Goal: Task Accomplishment & Management: Use online tool/utility

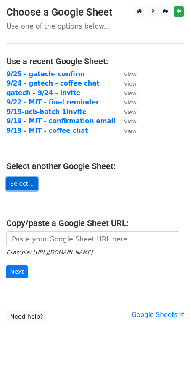
click at [24, 180] on link "Select..." at bounding box center [21, 183] width 31 height 13
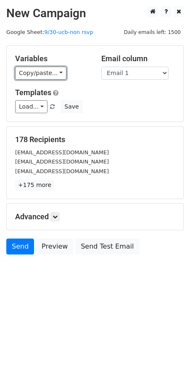
click at [38, 73] on link "Copy/paste..." at bounding box center [40, 73] width 51 height 13
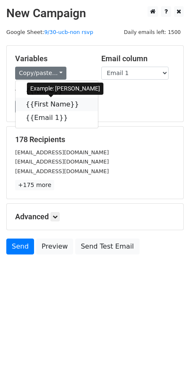
click at [41, 99] on link "{{First Name}}" at bounding box center [57, 104] width 82 height 13
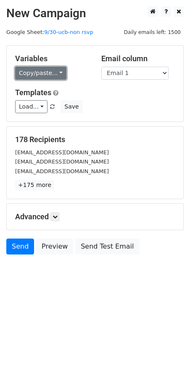
click at [49, 70] on link "Copy/paste..." at bounding box center [40, 73] width 51 height 13
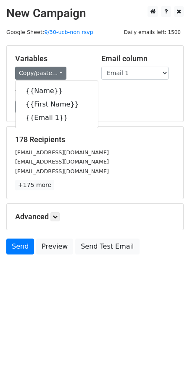
click at [122, 124] on form "Variables Copy/paste... {{Name}} {{First Name}} {{Email 1}} Email column Name F…" at bounding box center [94, 151] width 177 height 213
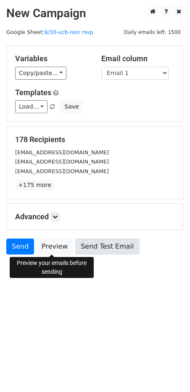
click at [102, 245] on link "Send Test Email" at bounding box center [107, 247] width 64 height 16
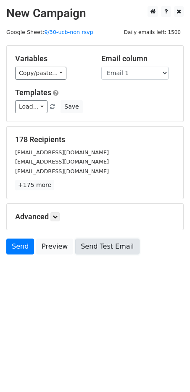
click at [106, 246] on link "Send Test Email" at bounding box center [107, 247] width 64 height 16
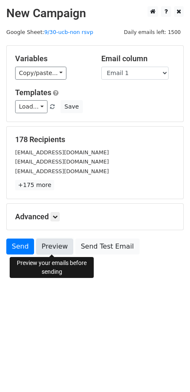
click at [59, 245] on link "Preview" at bounding box center [54, 247] width 37 height 16
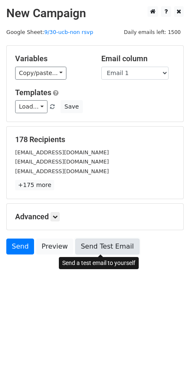
click at [97, 245] on link "Send Test Email" at bounding box center [107, 247] width 64 height 16
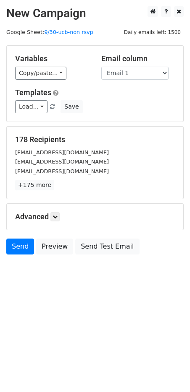
click at [47, 218] on h5 "Advanced" at bounding box center [94, 216] width 159 height 9
click at [56, 216] on icon at bounding box center [54, 216] width 5 height 5
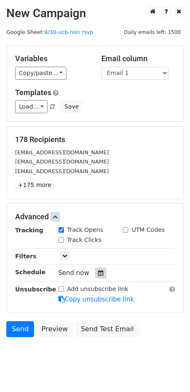
click at [95, 269] on div at bounding box center [100, 273] width 11 height 11
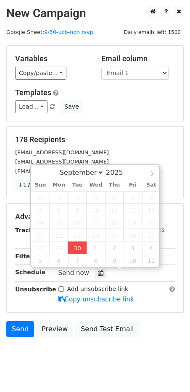
type input "[DATE] 12:00"
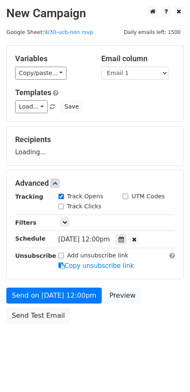
drag, startPoint x: 183, startPoint y: 317, endPoint x: 178, endPoint y: 312, distance: 6.2
click at [183, 317] on form "Variables Copy/paste... {{Name}} {{First Name}} {{Email 1}} Email column Name F…" at bounding box center [94, 186] width 177 height 283
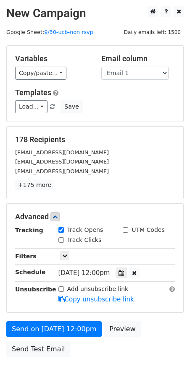
click at [101, 273] on span "[DATE] 12:00pm" at bounding box center [84, 273] width 52 height 8
click at [124, 271] on icon at bounding box center [120, 273] width 5 height 6
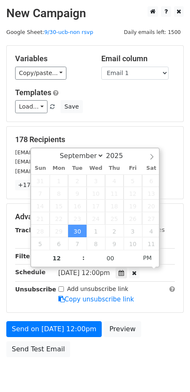
click at [154, 322] on div "Send on Sep 30 at 12:00pm Preview Send Test Email" at bounding box center [95, 341] width 190 height 40
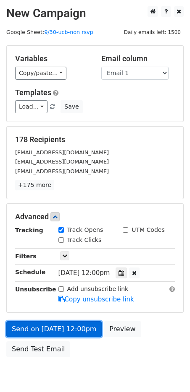
click at [63, 328] on link "Send on Sep 30 at 12:00pm" at bounding box center [53, 329] width 95 height 16
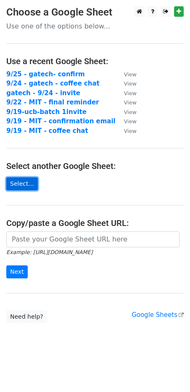
click at [23, 186] on link "Select..." at bounding box center [21, 183] width 31 height 13
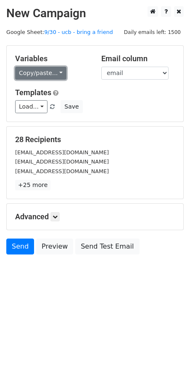
click at [45, 75] on link "Copy/paste..." at bounding box center [40, 73] width 51 height 13
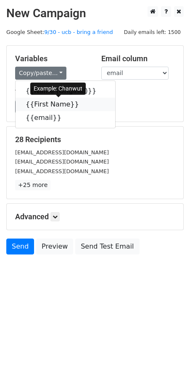
click at [50, 105] on link "{{First Name}}" at bounding box center [65, 104] width 99 height 13
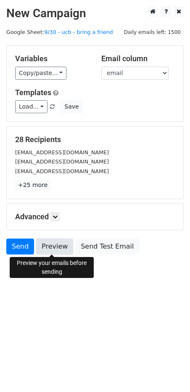
click at [55, 244] on link "Preview" at bounding box center [54, 247] width 37 height 16
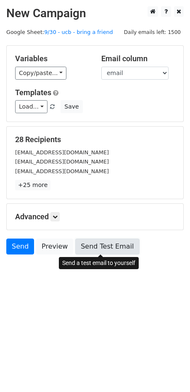
click at [105, 249] on link "Send Test Email" at bounding box center [107, 247] width 64 height 16
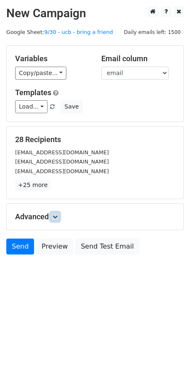
click at [57, 213] on link at bounding box center [54, 216] width 9 height 9
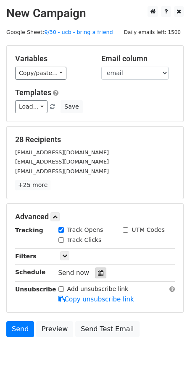
click at [99, 270] on icon at bounding box center [100, 273] width 5 height 6
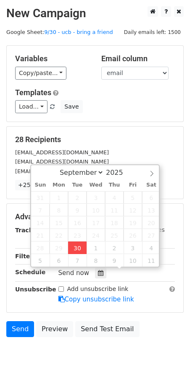
type input "2025-09-30 12:00"
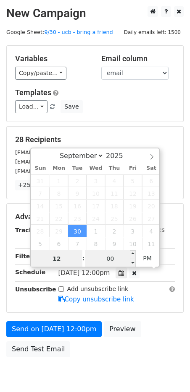
scroll to position [0, 0]
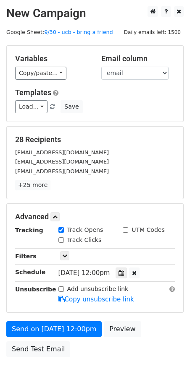
click at [149, 298] on div "Add unsubscribe link Copy unsubscribe link" at bounding box center [116, 294] width 129 height 19
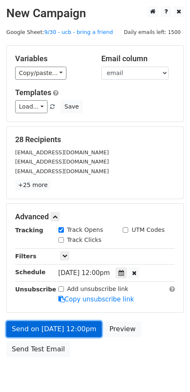
drag, startPoint x: 62, startPoint y: 328, endPoint x: 33, endPoint y: 294, distance: 44.0
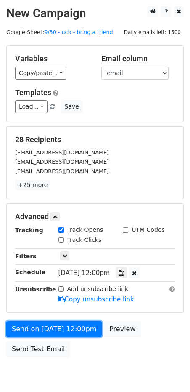
click at [62, 328] on link "Send on Sep 30 at 12:00pm" at bounding box center [53, 329] width 95 height 16
